Goal: Navigation & Orientation: Go to known website

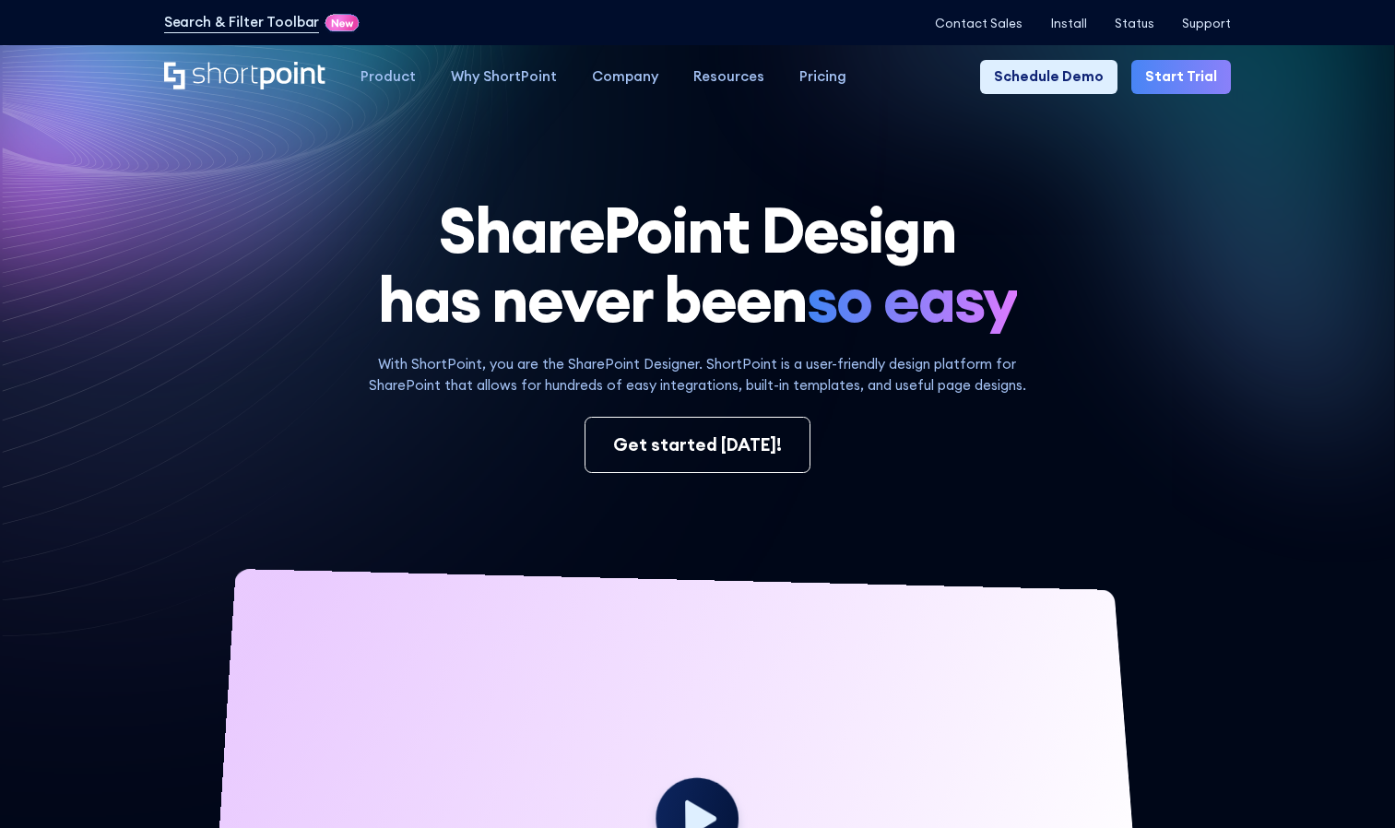
click at [1142, 254] on h1 "SharePoint Design has never been so easy" at bounding box center [697, 264] width 1067 height 138
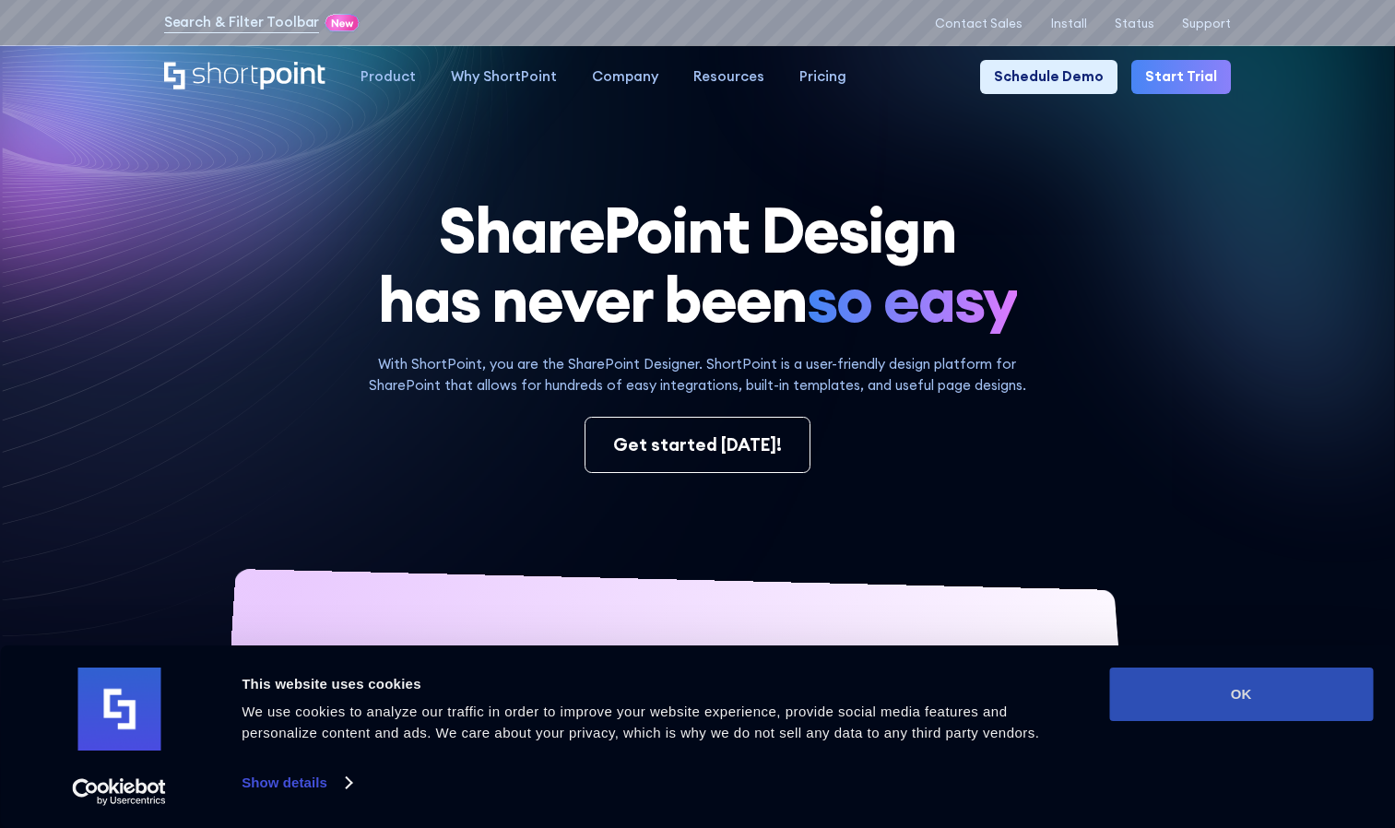
click at [1212, 694] on button "OK" at bounding box center [1241, 693] width 264 height 53
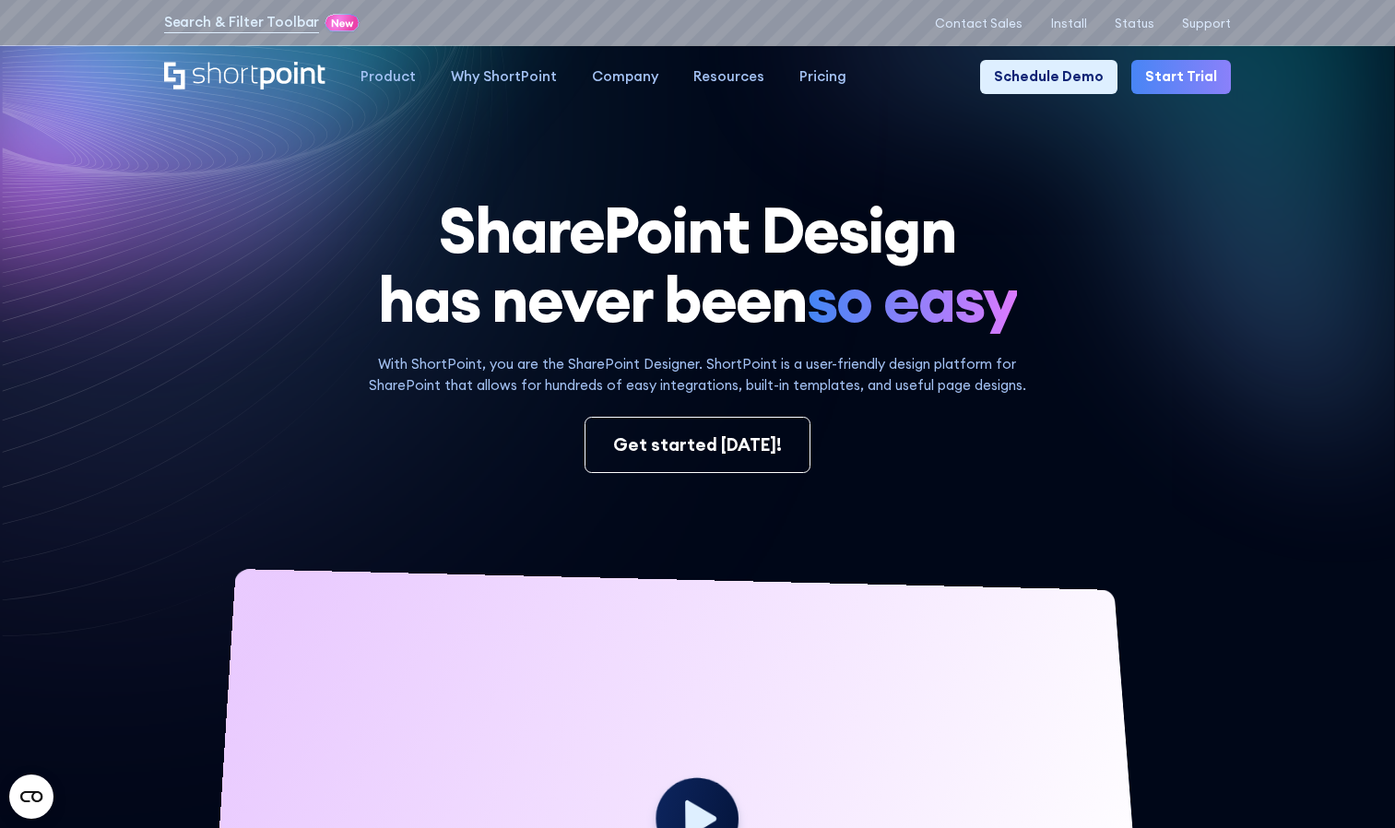
click at [231, 69] on icon "Home" at bounding box center [245, 76] width 162 height 28
